Goal: Task Accomplishment & Management: Manage account settings

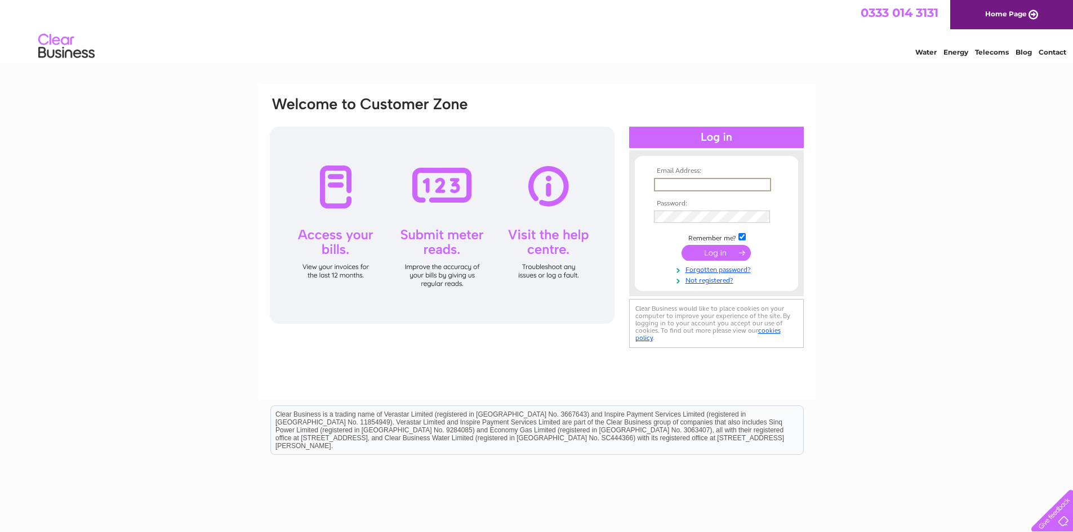
click at [658, 179] on input "text" at bounding box center [712, 185] width 117 height 14
type input "alexa.mewse@savills.com"
click at [681, 245] on input "submit" at bounding box center [715, 253] width 69 height 16
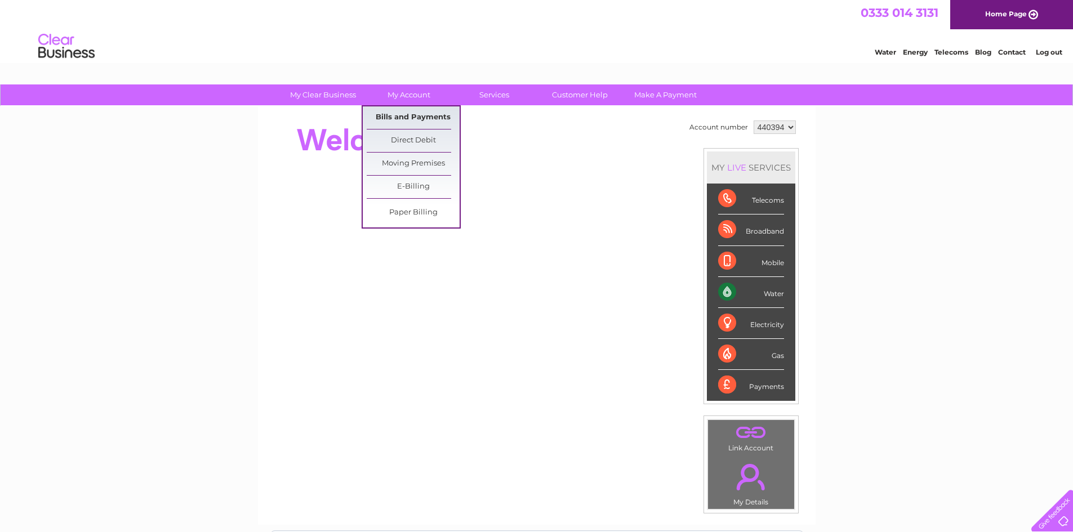
click at [408, 113] on link "Bills and Payments" at bounding box center [413, 117] width 93 height 23
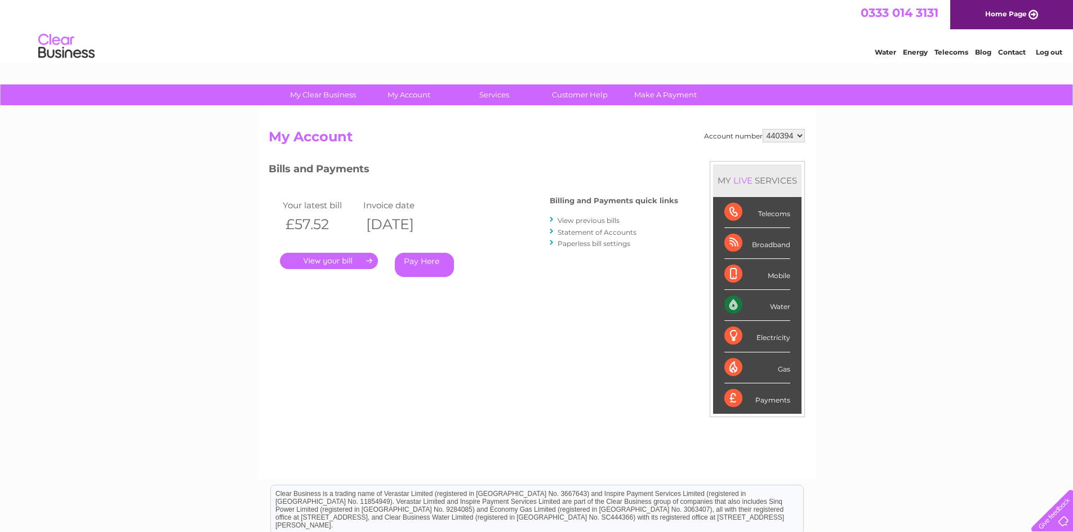
click at [347, 257] on link "." at bounding box center [329, 261] width 98 height 16
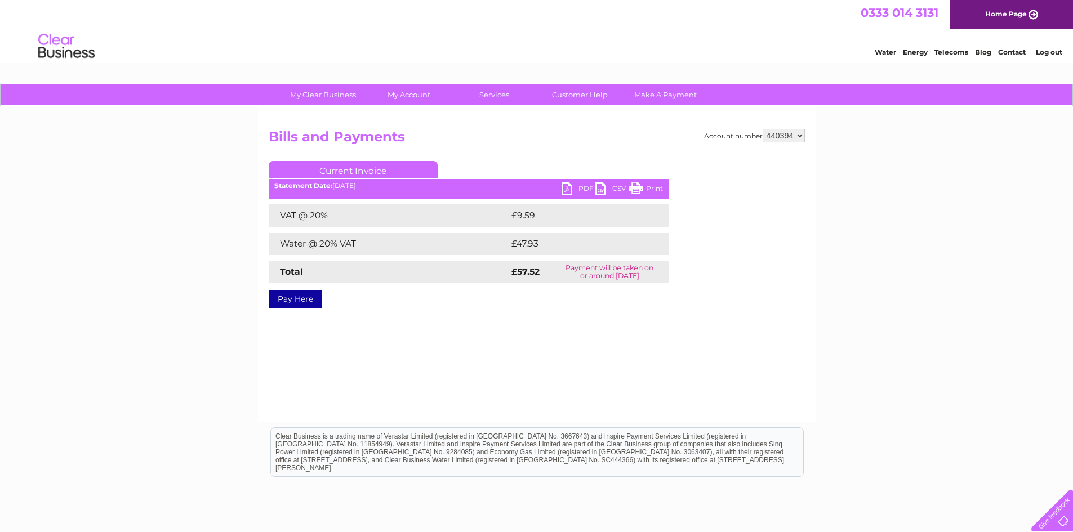
click at [306, 296] on link "Pay Here" at bounding box center [295, 299] width 53 height 18
click at [573, 181] on ul "Current Invoice" at bounding box center [469, 171] width 400 height 21
click at [585, 185] on link "PDF" at bounding box center [578, 190] width 34 height 16
click at [789, 136] on select "440394 440395" at bounding box center [783, 136] width 42 height 14
select select "440395"
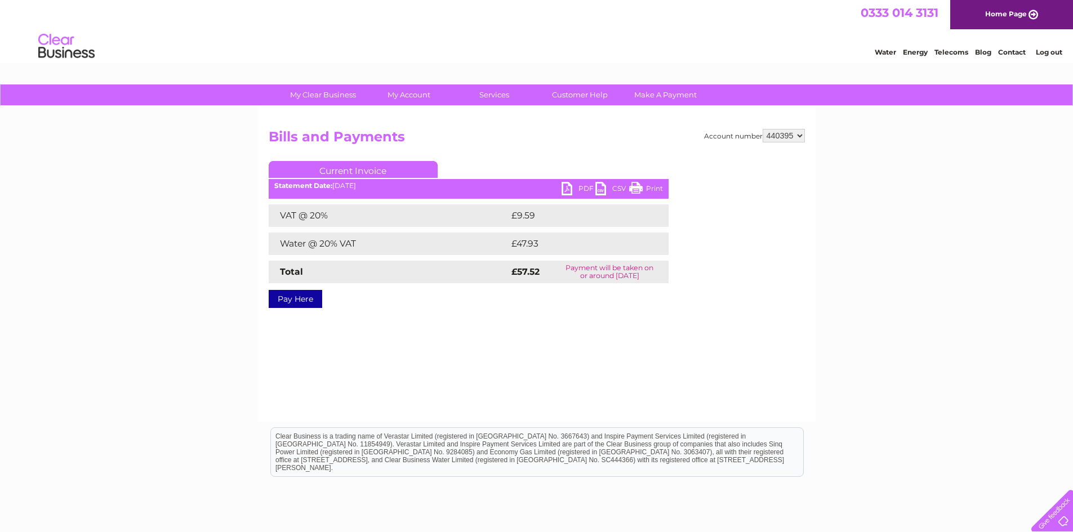
click at [762, 129] on select "440394 440395" at bounding box center [783, 136] width 42 height 14
click at [580, 188] on link "PDF" at bounding box center [578, 190] width 34 height 16
